Goal: Entertainment & Leisure: Consume media (video, audio)

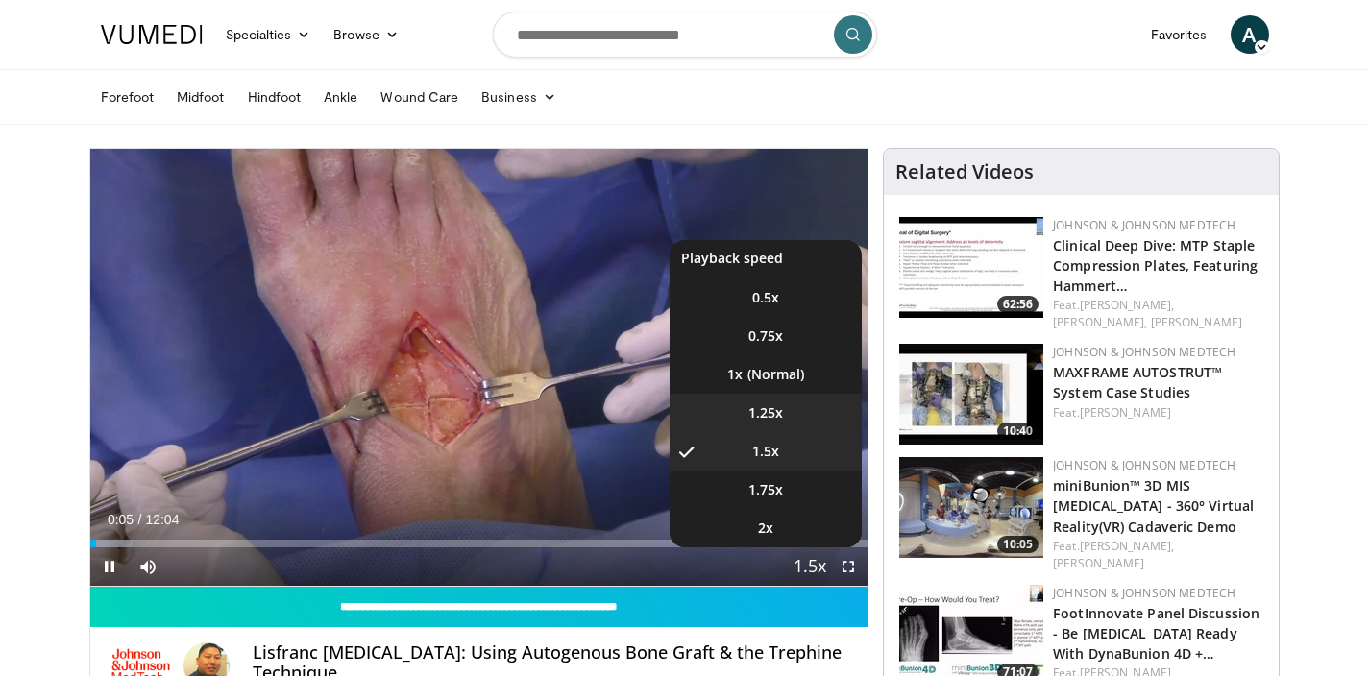
click at [802, 402] on li "1.25x" at bounding box center [766, 413] width 192 height 38
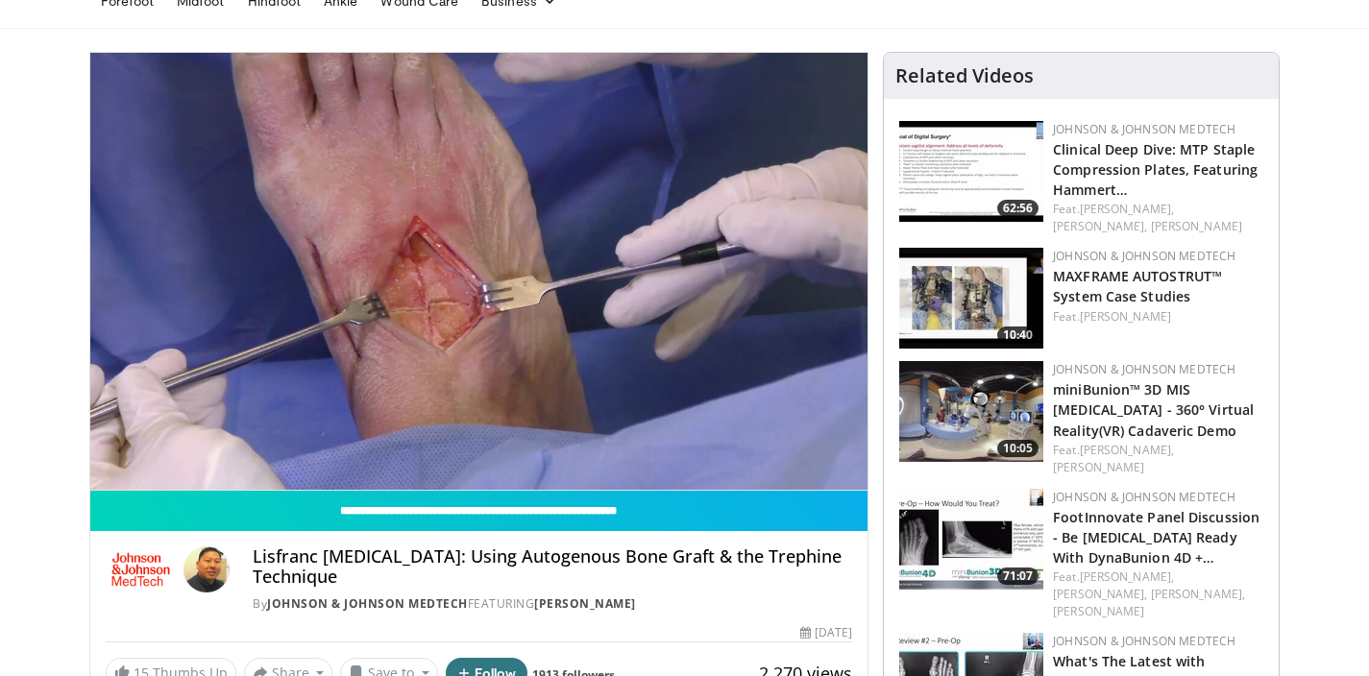
scroll to position [134, 0]
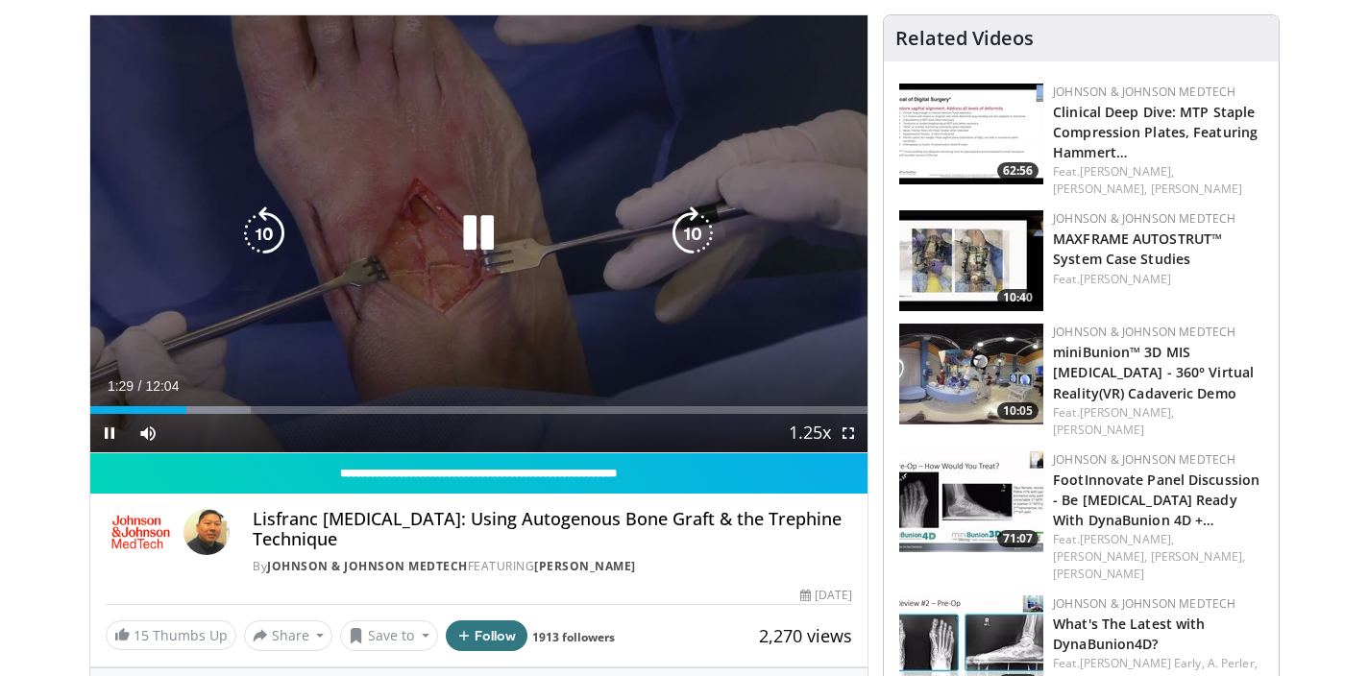
click at [558, 184] on div "10 seconds Tap to unmute" at bounding box center [479, 233] width 778 height 437
click at [557, 131] on div "10 seconds Tap to unmute" at bounding box center [479, 233] width 778 height 437
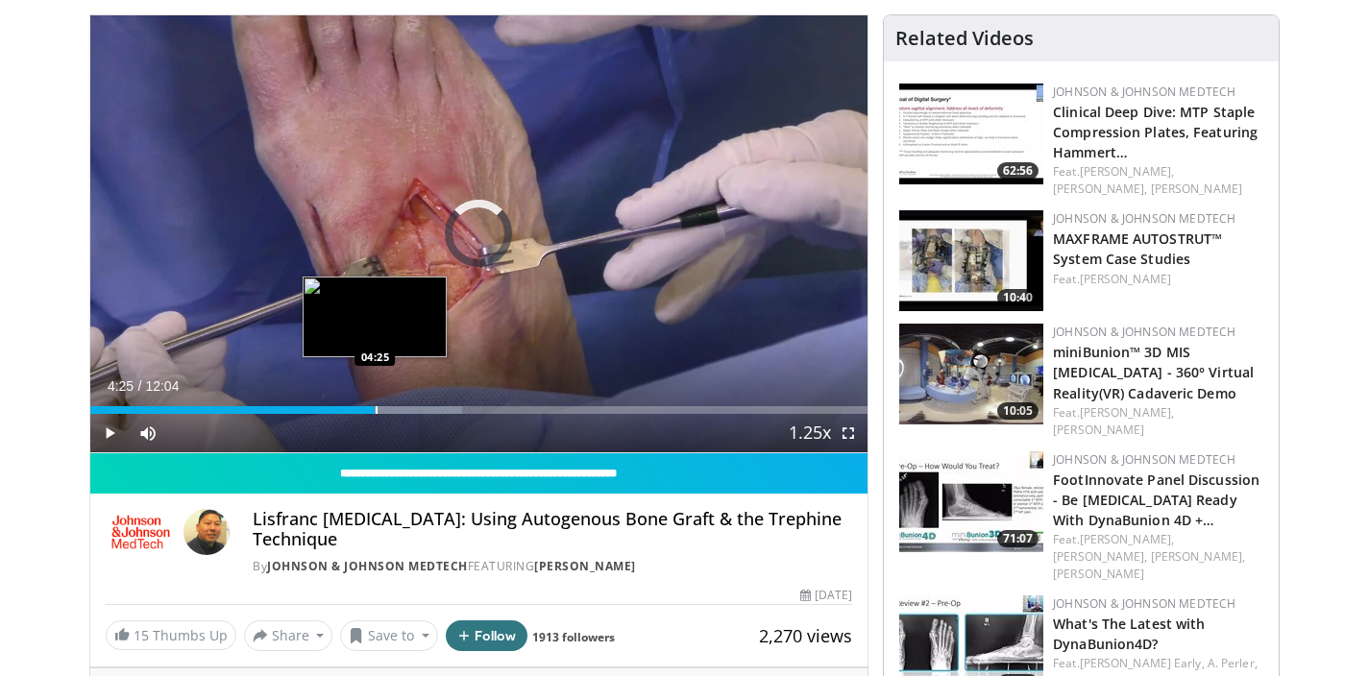
click at [375, 401] on div "Loaded : 47.91% 04:25 04:25" at bounding box center [479, 405] width 778 height 18
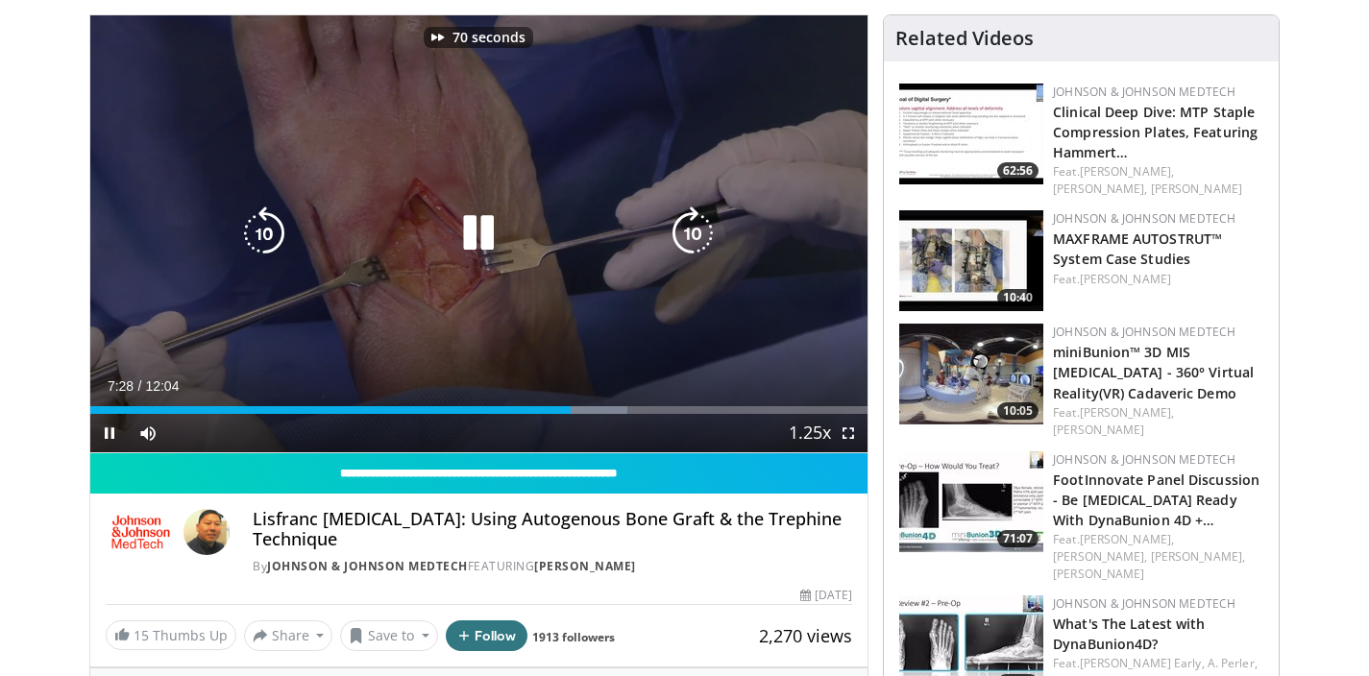
click at [530, 139] on div "70 seconds Tap to unmute" at bounding box center [479, 233] width 778 height 437
